Goal: Obtain resource: Obtain resource

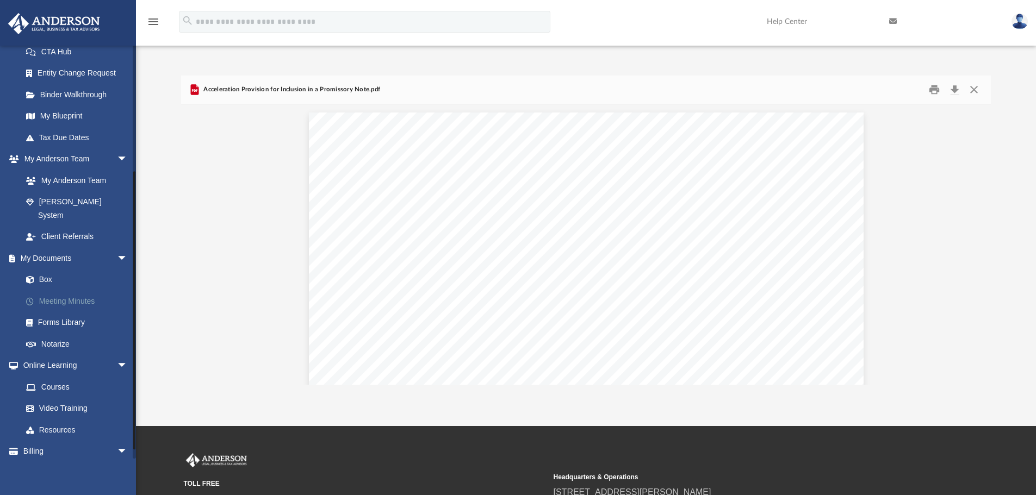
scroll to position [194, 0]
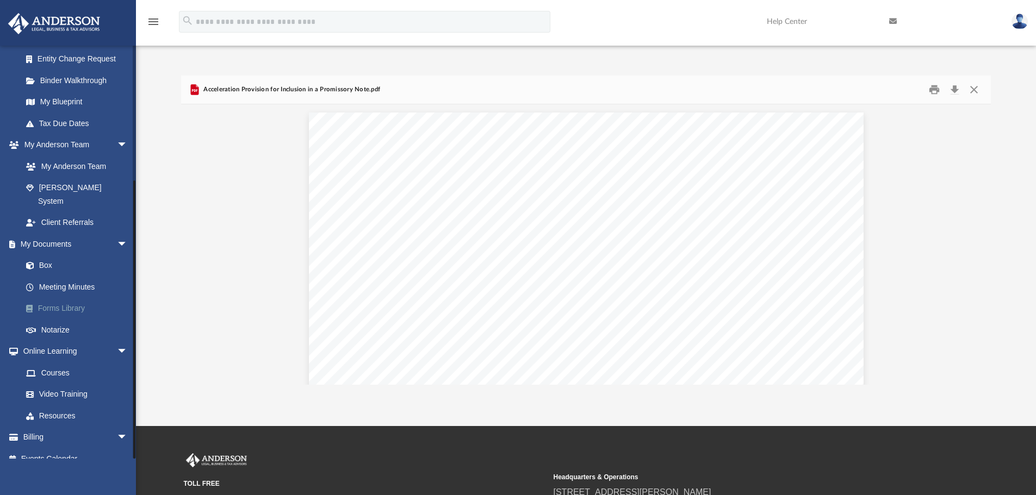
click at [63, 298] on link "Forms Library" at bounding box center [79, 309] width 129 height 22
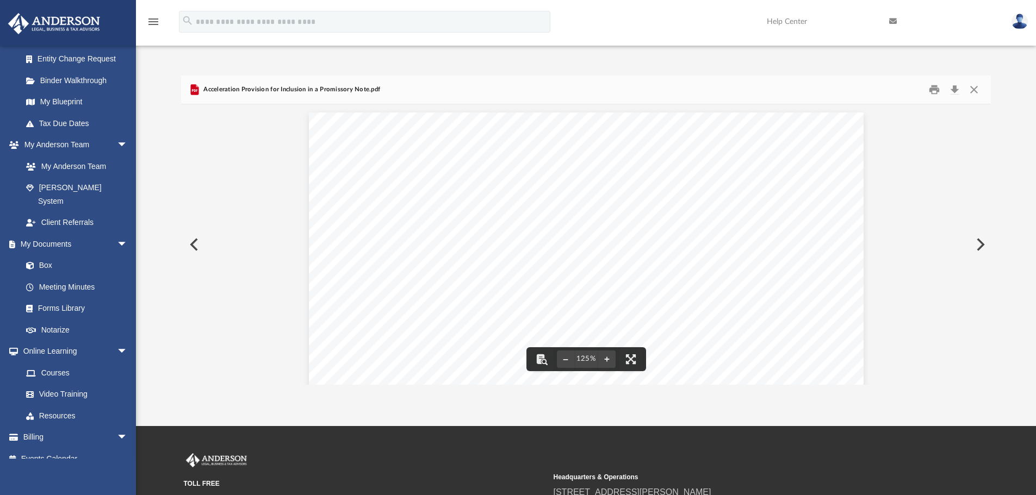
click at [192, 241] on button "Preview" at bounding box center [193, 244] width 24 height 30
click at [972, 85] on button "Close" at bounding box center [974, 90] width 20 height 17
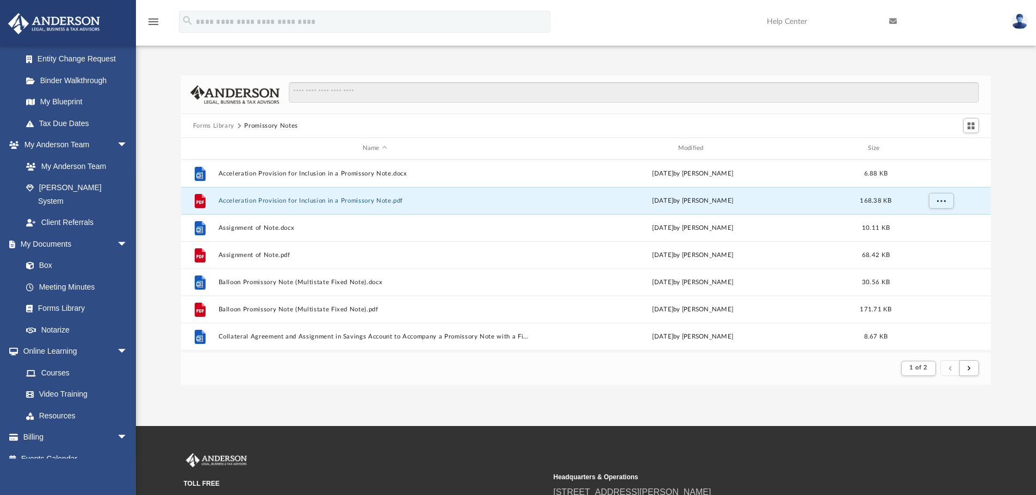
click at [217, 125] on button "Forms Library" at bounding box center [213, 126] width 41 height 10
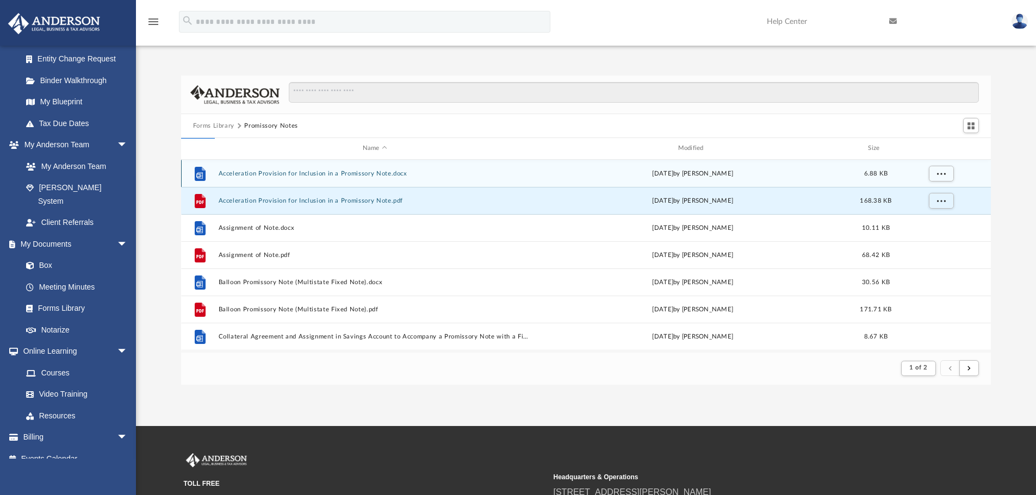
scroll to position [239, 802]
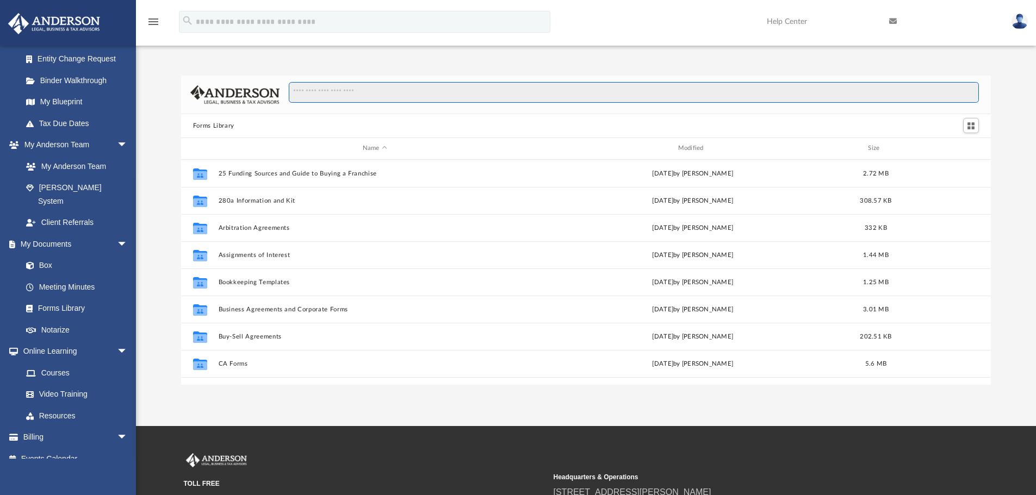
click at [383, 96] on input "Search files and folders" at bounding box center [634, 92] width 690 height 21
type input "**********"
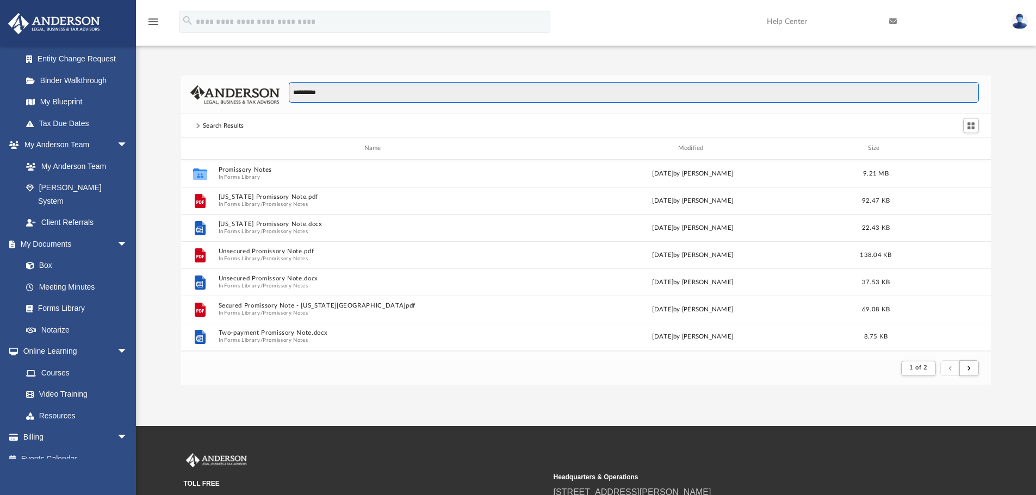
scroll to position [206, 802]
click at [363, 95] on input "**********" at bounding box center [634, 92] width 690 height 21
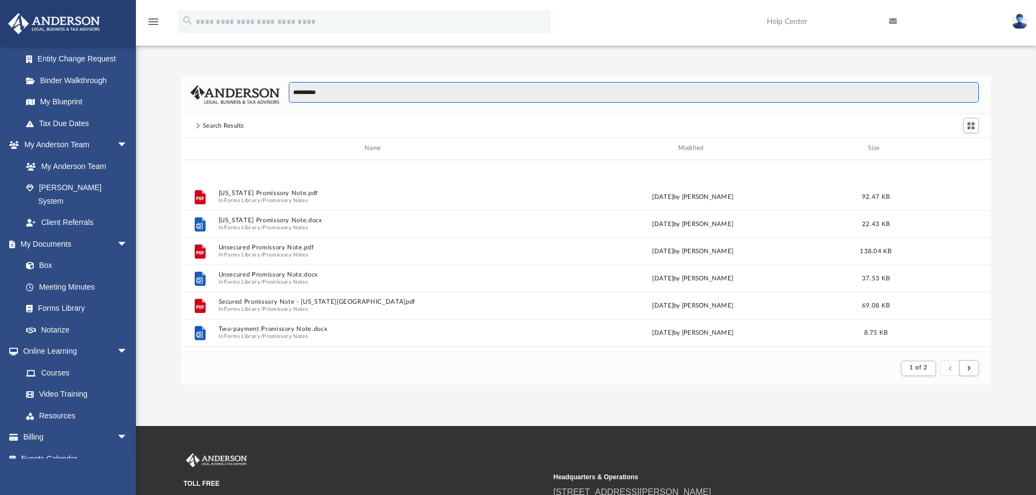
scroll to position [0, 0]
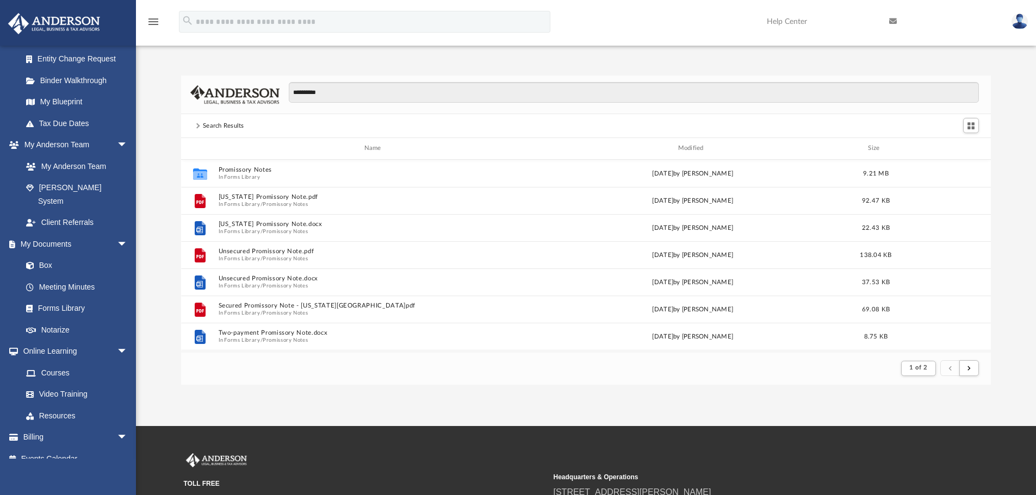
click at [232, 121] on div "Search Results" at bounding box center [223, 126] width 41 height 10
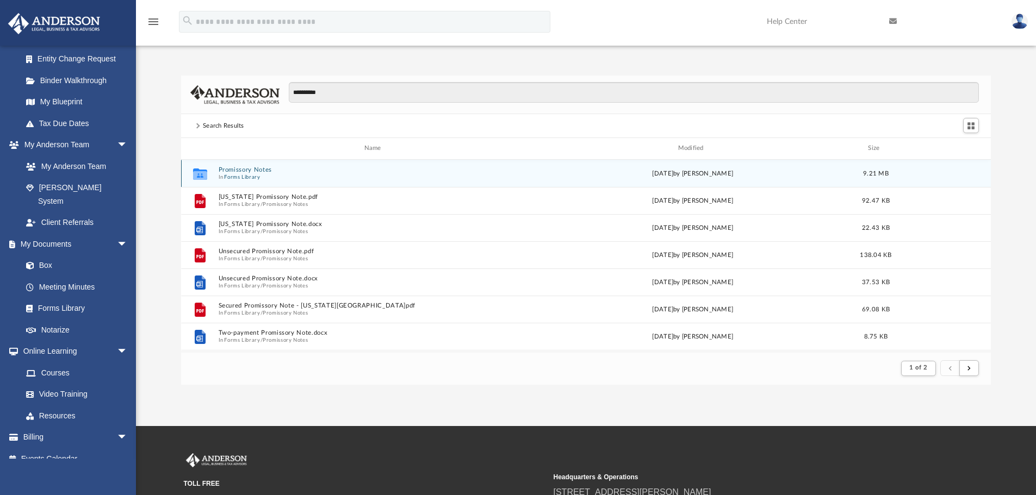
click at [247, 171] on button "Promissory Notes" at bounding box center [374, 169] width 313 height 7
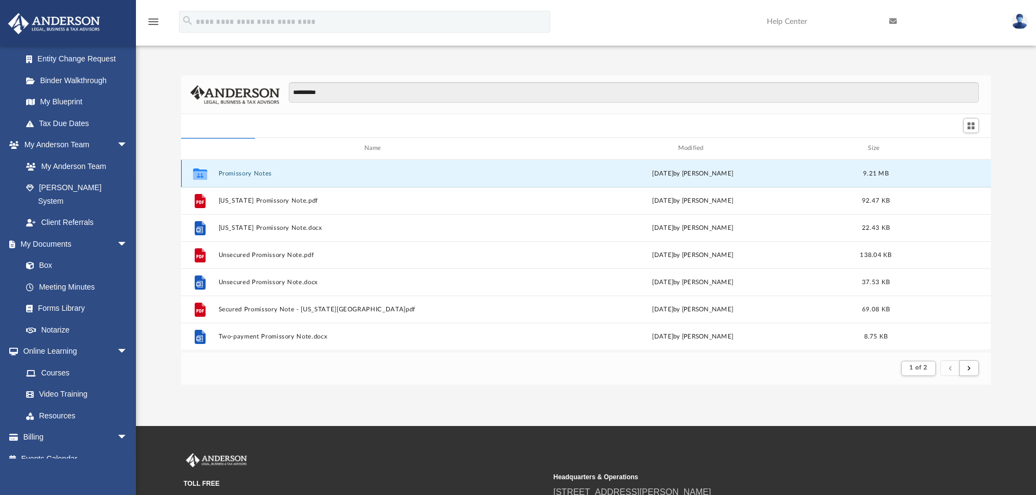
click at [249, 172] on button "Promissory Notes" at bounding box center [374, 173] width 313 height 7
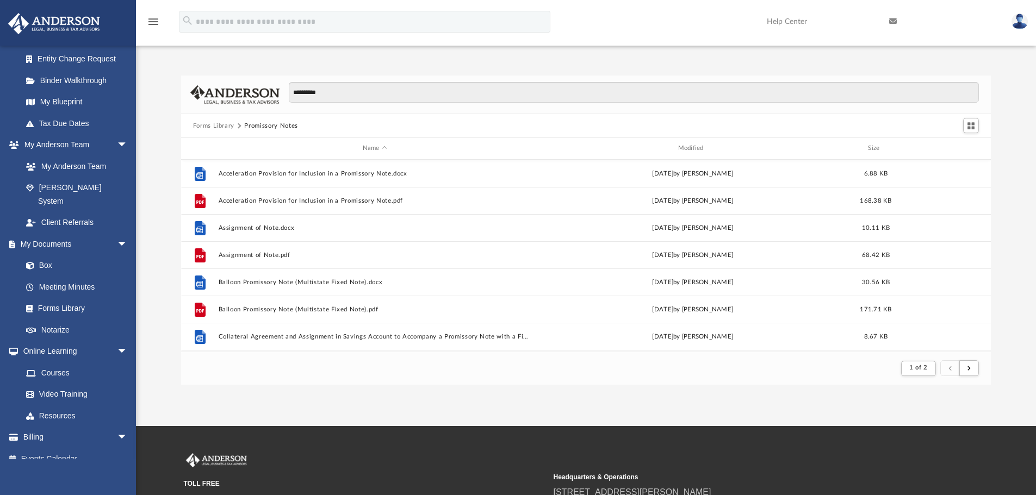
click at [215, 123] on button "Forms Library" at bounding box center [213, 126] width 41 height 10
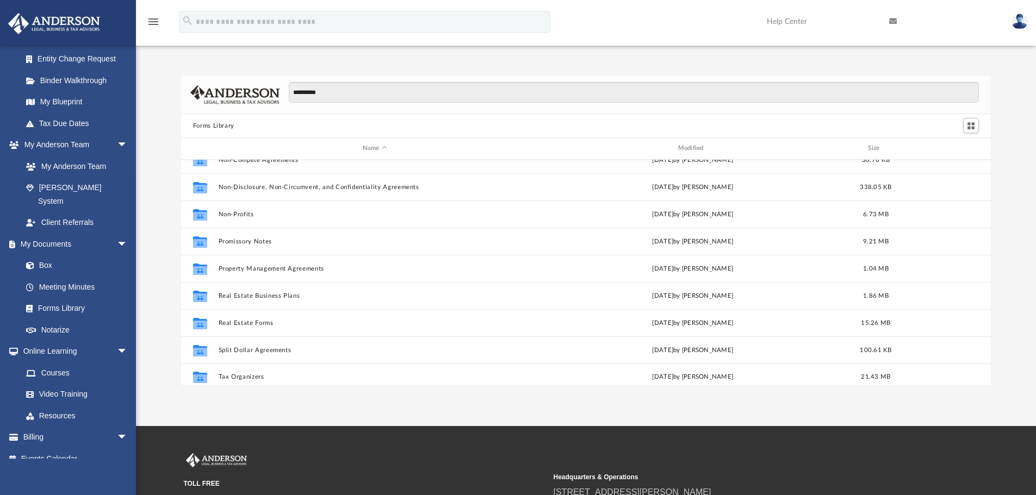
scroll to position [591, 0]
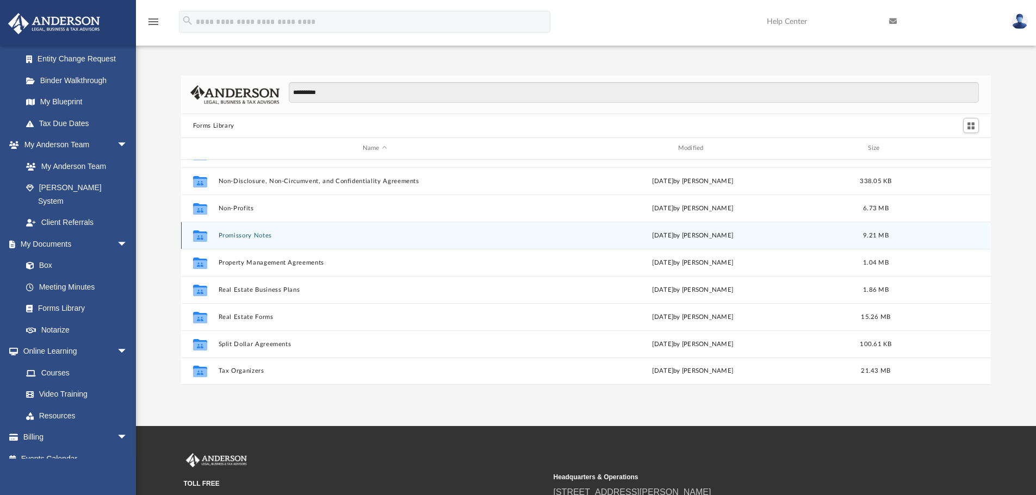
drag, startPoint x: 245, startPoint y: 237, endPoint x: 298, endPoint y: 244, distance: 53.8
click at [245, 236] on button "Promissory Notes" at bounding box center [374, 235] width 313 height 7
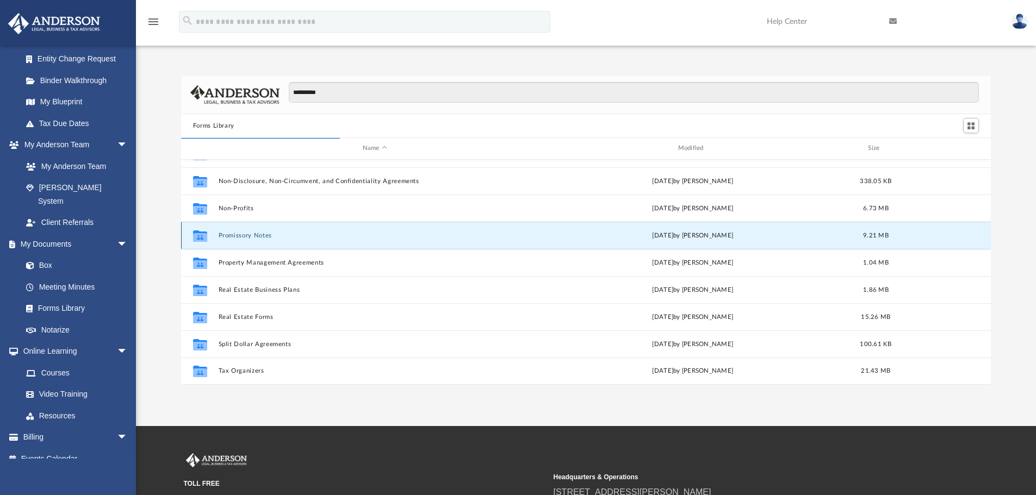
click at [243, 234] on button "Promissory Notes" at bounding box center [374, 235] width 313 height 7
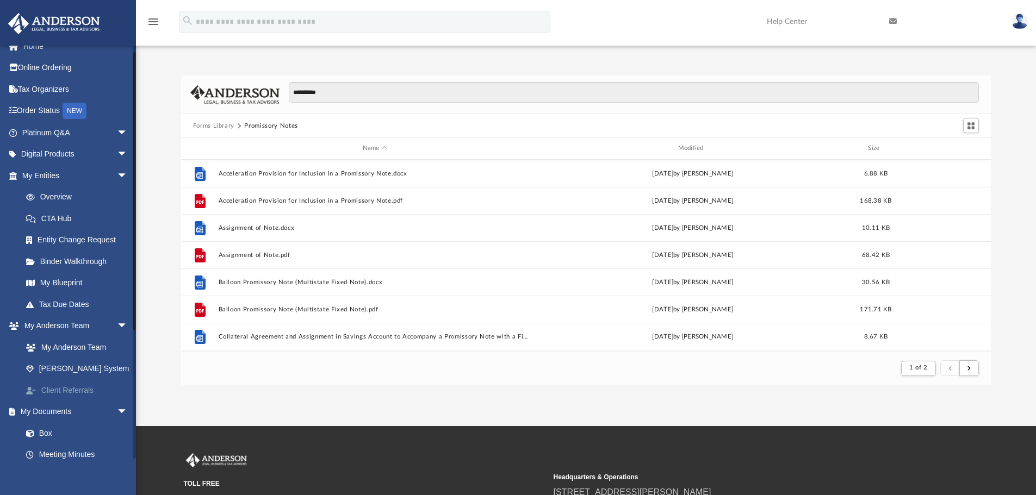
scroll to position [0, 0]
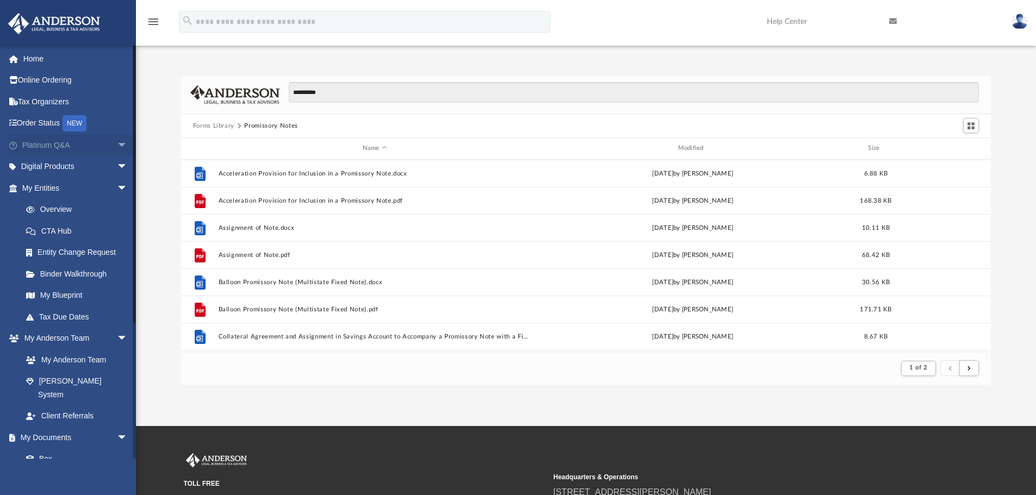
click at [46, 145] on link "Platinum Q&A arrow_drop_down" at bounding box center [76, 145] width 136 height 22
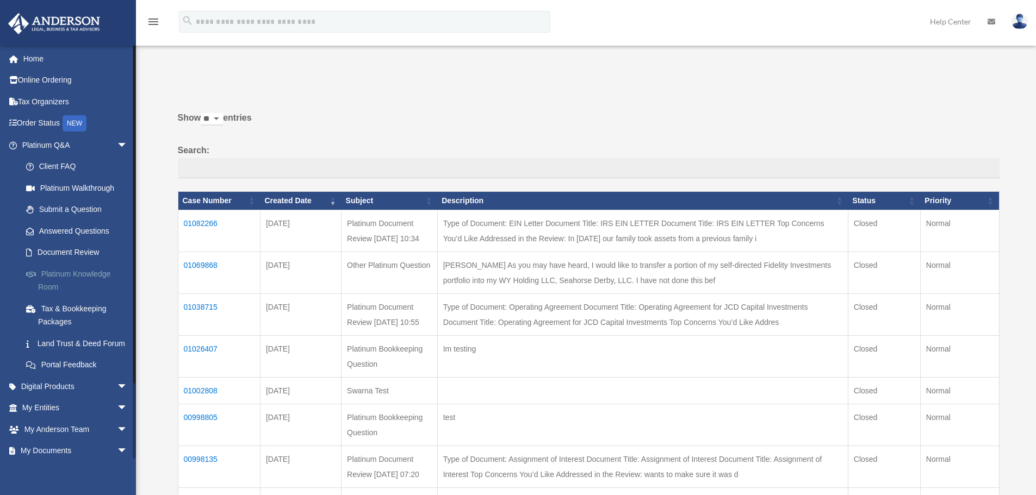
click at [75, 271] on link "Platinum Knowledge Room" at bounding box center [79, 280] width 129 height 35
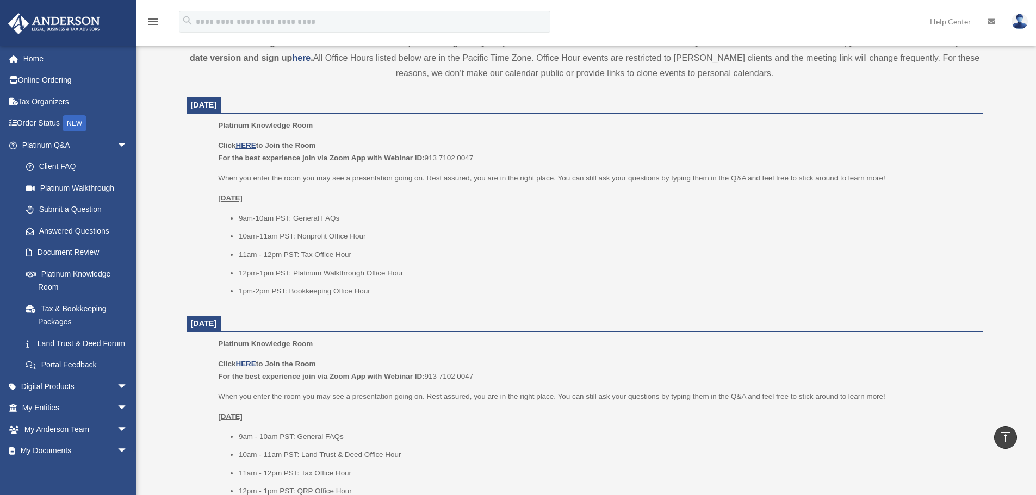
scroll to position [381, 0]
